Goal: Information Seeking & Learning: Learn about a topic

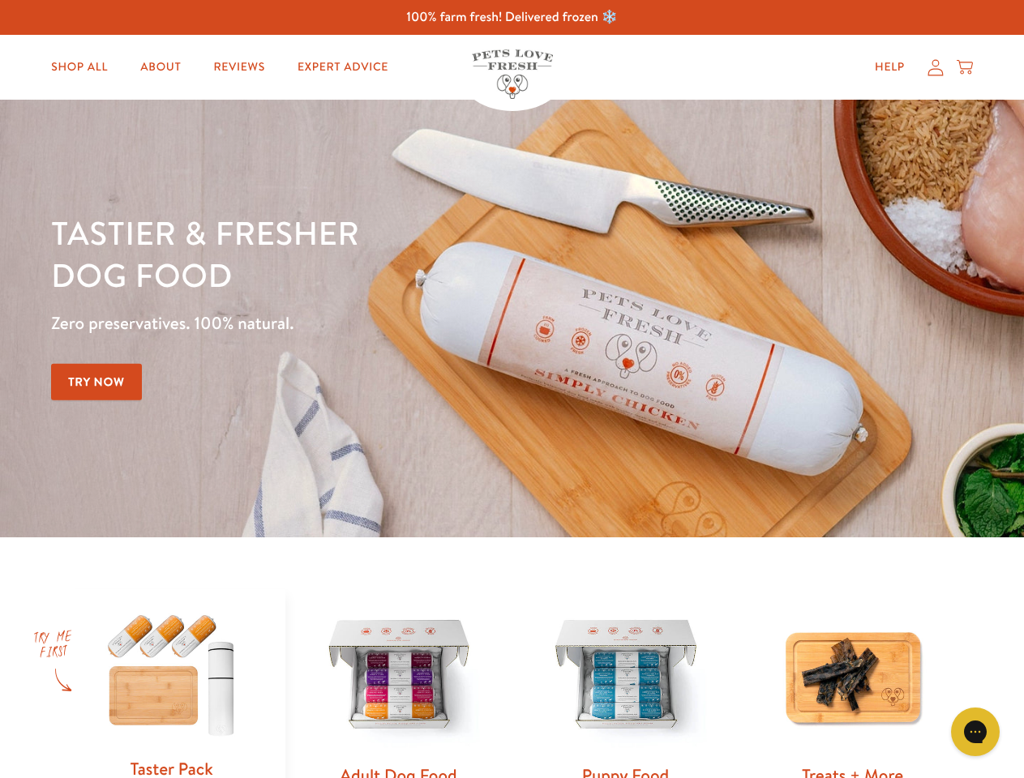
click at [512, 389] on div "Tastier & fresher dog food Zero preservatives. 100% natural. Try Now" at bounding box center [358, 319] width 614 height 214
click at [975, 732] on icon "Gorgias live chat" at bounding box center [974, 731] width 15 height 15
